Goal: Communication & Community: Answer question/provide support

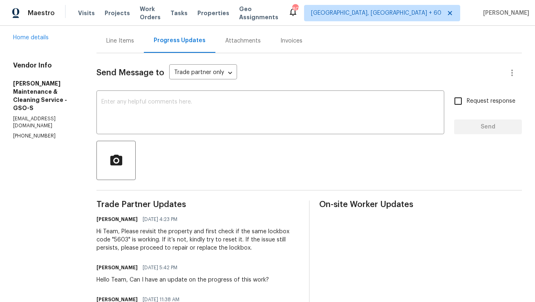
scroll to position [78, 0]
click at [244, 106] on textarea at bounding box center [270, 112] width 338 height 29
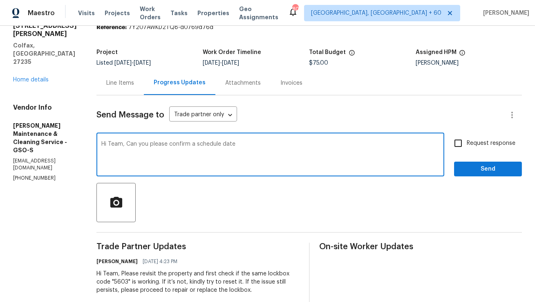
scroll to position [0, 0]
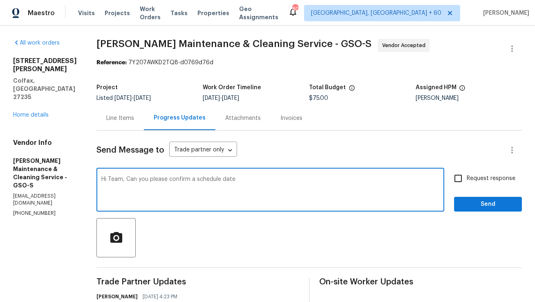
drag, startPoint x: 177, startPoint y: 181, endPoint x: 269, endPoint y: 180, distance: 91.9
click at [269, 180] on textarea "Hi Team, Can you please confirm a schedule date" at bounding box center [270, 190] width 338 height 29
type textarea "Hi Team, Can you please provide an update on the progress of the work?"
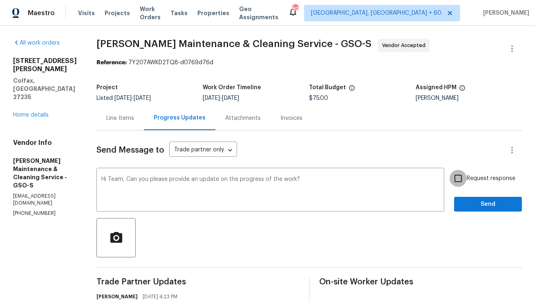
click at [464, 178] on input "Request response" at bounding box center [457, 178] width 17 height 17
checkbox input "true"
click at [472, 206] on span "Send" at bounding box center [488, 204] width 55 height 10
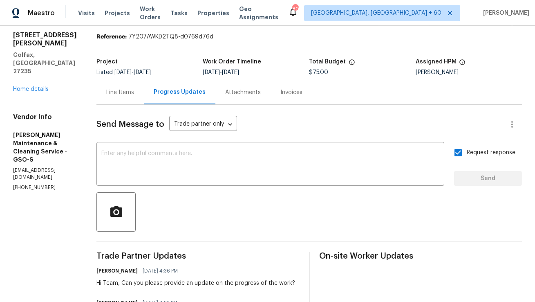
scroll to position [75, 0]
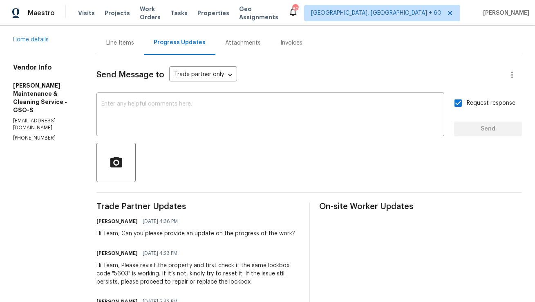
click at [163, 233] on div "Hi Team, Can you please provide an update on the progress of the work?" at bounding box center [195, 233] width 199 height 8
copy div "Hi Team, Can you please provide an update on the progress of the work?"
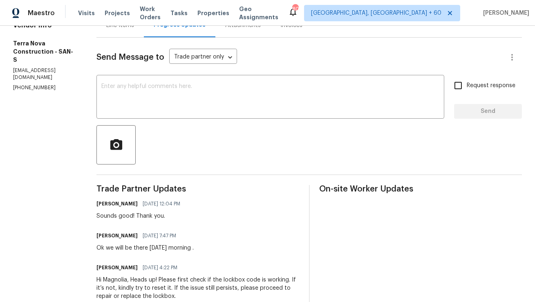
scroll to position [82, 0]
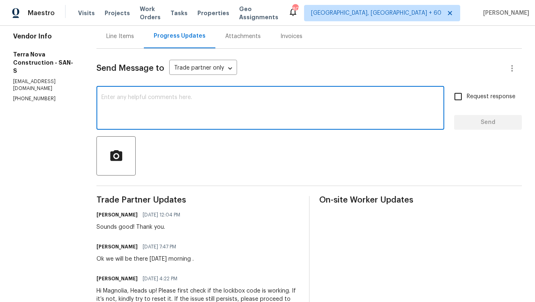
click at [239, 104] on textarea at bounding box center [270, 108] width 338 height 29
paste textarea "Hi Team, Can you please provide an update on the progress of the work?"
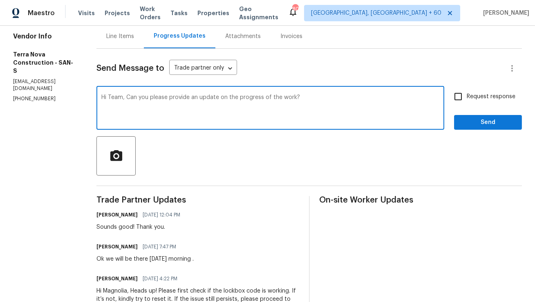
type textarea "Hi Team, Can you please provide an update on the progress of the work?"
click at [457, 98] on input "Request response" at bounding box center [457, 96] width 17 height 17
checkbox input "true"
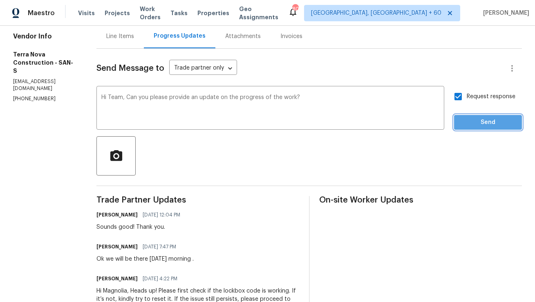
click at [476, 124] on span "Send" at bounding box center [488, 122] width 55 height 10
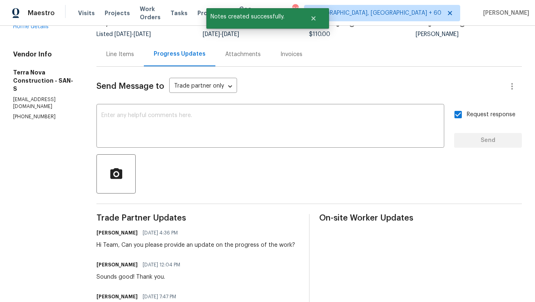
scroll to position [0, 0]
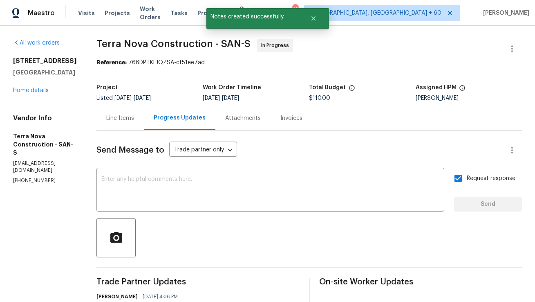
click at [144, 119] on div "Line Items" at bounding box center [119, 118] width 47 height 24
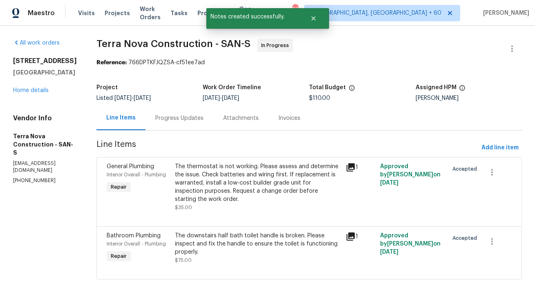
click at [203, 121] on div "Progress Updates" at bounding box center [179, 118] width 48 height 8
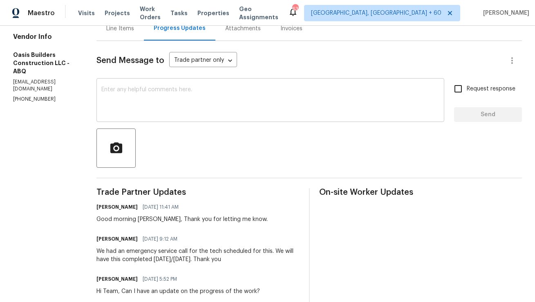
scroll to position [94, 0]
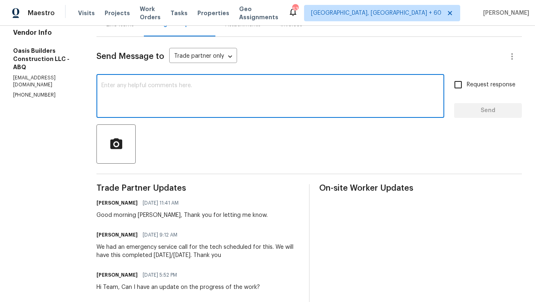
click at [193, 100] on textarea at bounding box center [270, 97] width 338 height 29
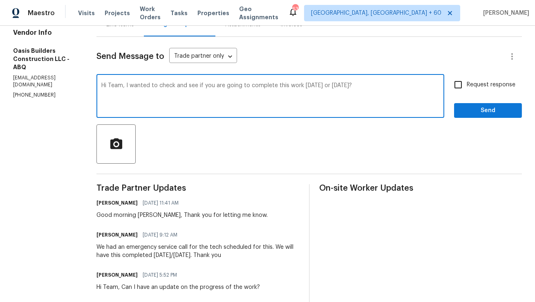
paste textarea "I just wanted to check in and see if you’re planning to complete the work [DATE…"
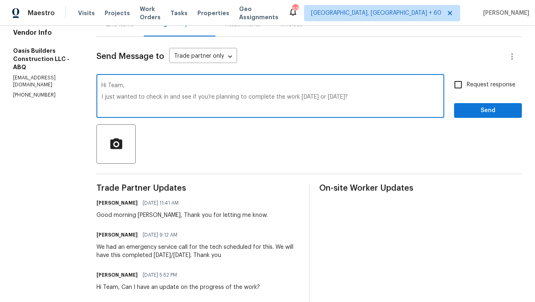
type textarea "Hi Team, I just wanted to check in and see if you’re planning to complete the w…"
click at [460, 86] on input "Request response" at bounding box center [457, 84] width 17 height 17
checkbox input "true"
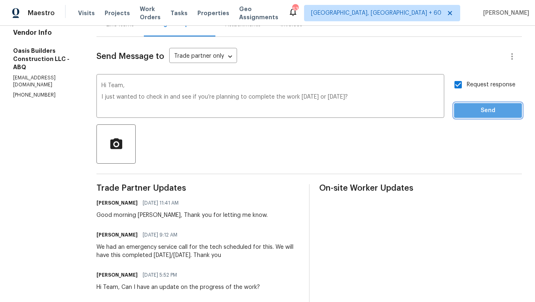
click at [474, 111] on span "Send" at bounding box center [488, 110] width 55 height 10
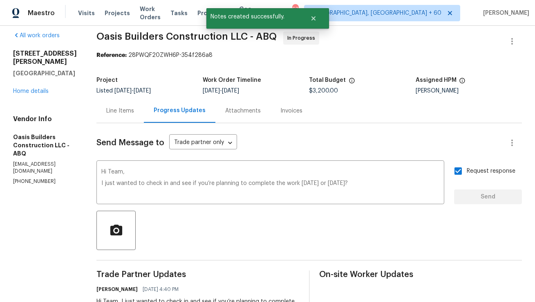
scroll to position [5, 0]
